Goal: Information Seeking & Learning: Understand process/instructions

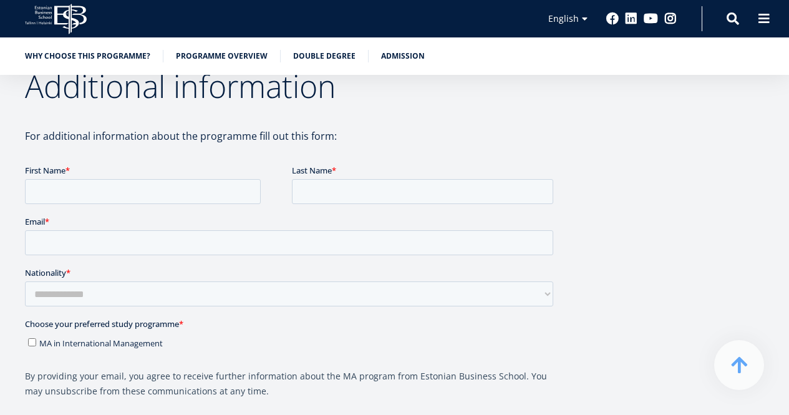
scroll to position [1970, 0]
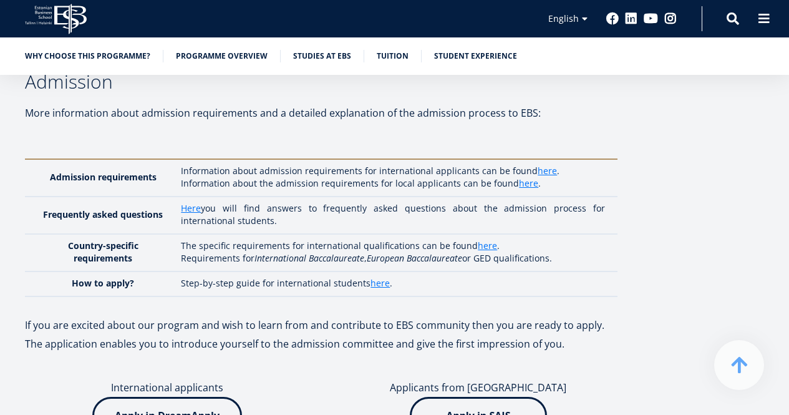
scroll to position [2861, 0]
click at [529, 180] on link "here" at bounding box center [528, 183] width 19 height 12
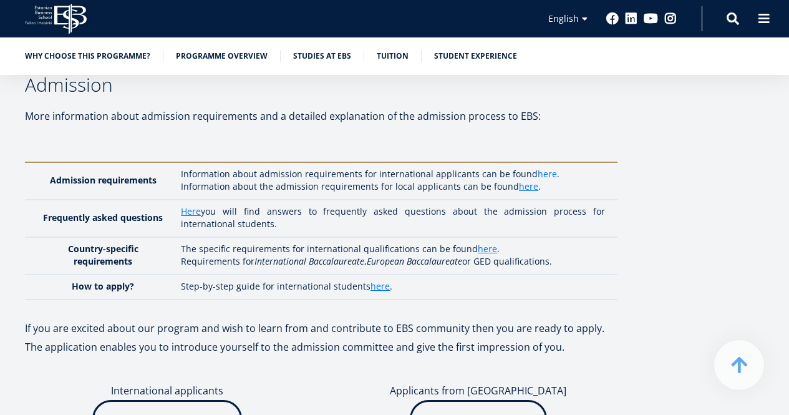
click at [538, 175] on link "here" at bounding box center [547, 174] width 19 height 12
